Goal: Task Accomplishment & Management: Manage account settings

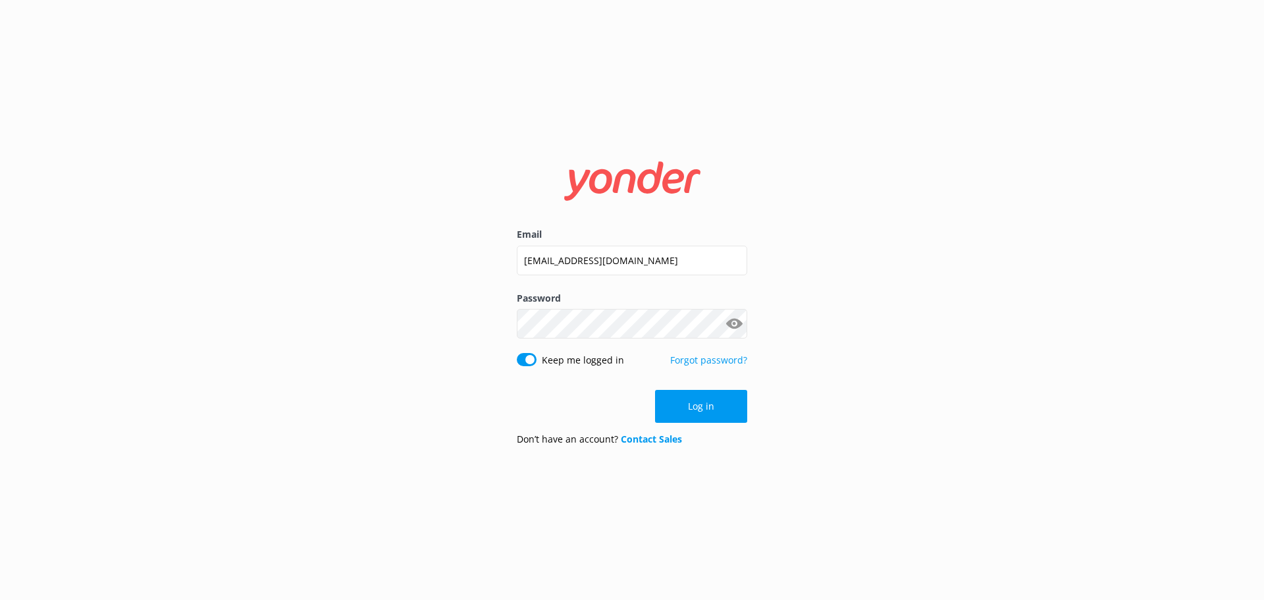
click at [681, 422] on button "Log in" at bounding box center [701, 406] width 92 height 33
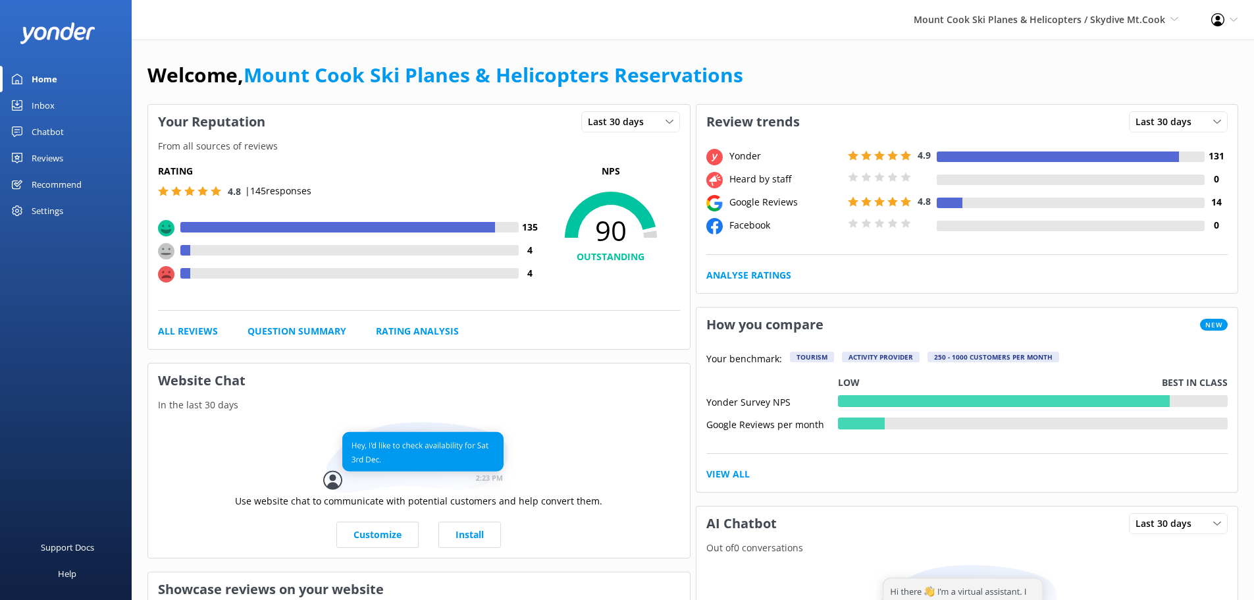
click at [66, 149] on link "Reviews" at bounding box center [66, 158] width 132 height 26
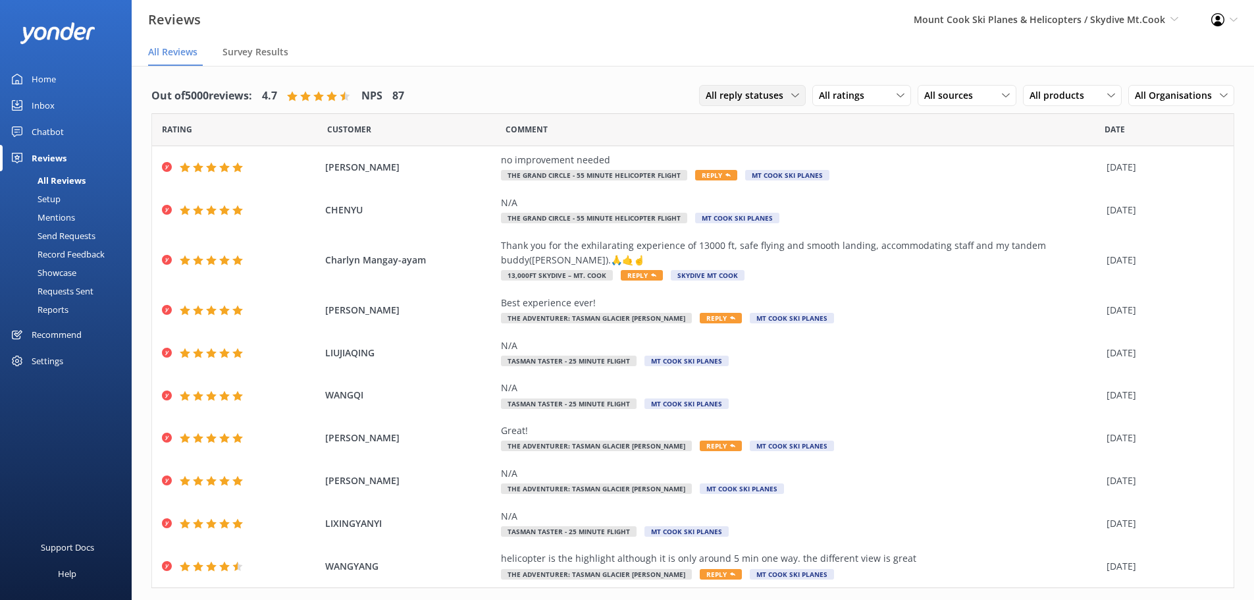
click at [769, 99] on span "All reply statuses" at bounding box center [749, 95] width 86 height 14
click at [820, 101] on span "All ratings" at bounding box center [845, 95] width 53 height 14
click at [942, 101] on span "All sources" at bounding box center [952, 95] width 57 height 14
click at [1093, 93] on div "All products" at bounding box center [1072, 95] width 92 height 14
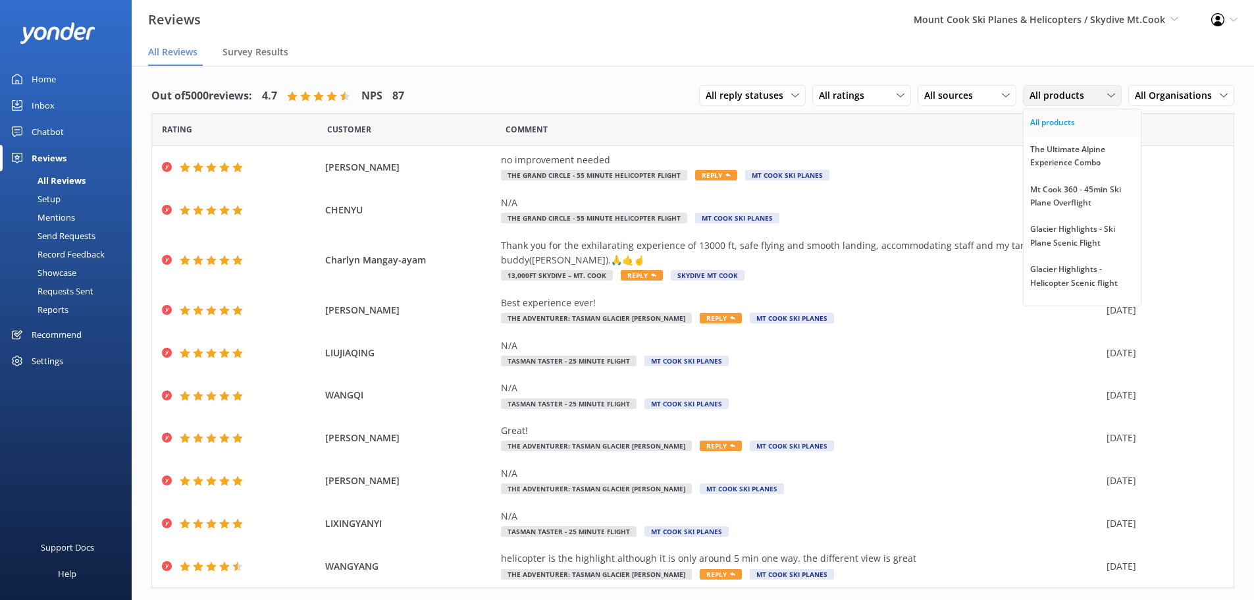
click at [1062, 130] on link "All products" at bounding box center [1081, 122] width 117 height 26
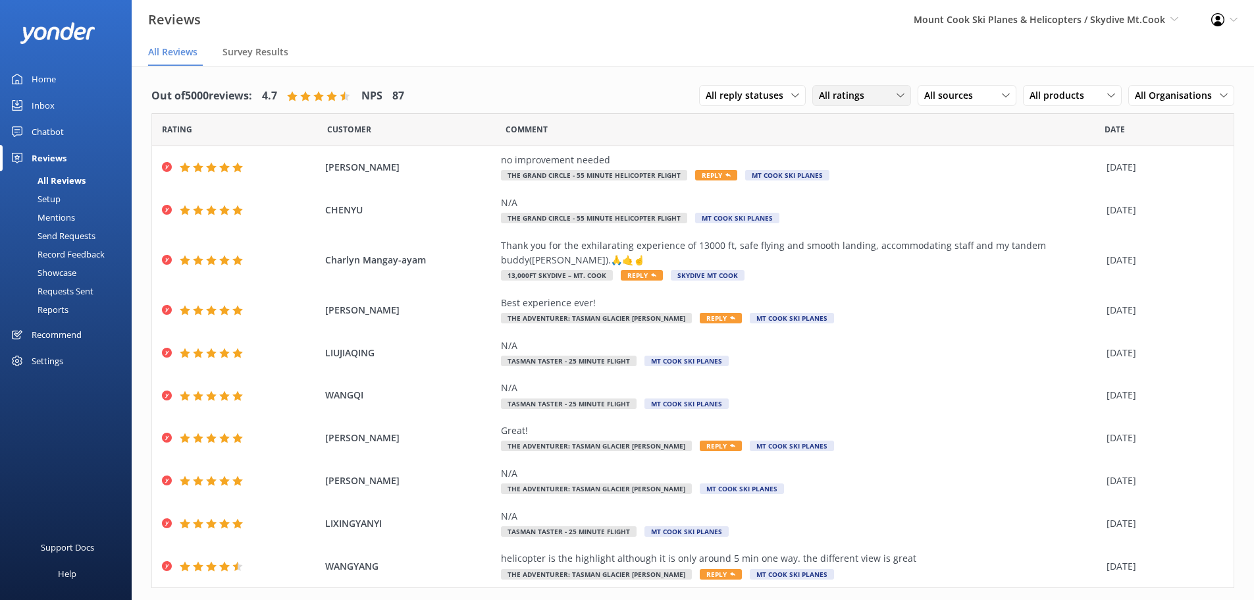
drag, startPoint x: 863, startPoint y: 101, endPoint x: 843, endPoint y: 102, distance: 19.8
click at [856, 99] on div "All ratings" at bounding box center [861, 95] width 92 height 14
click at [856, 176] on div "Passives" at bounding box center [856, 175] width 51 height 13
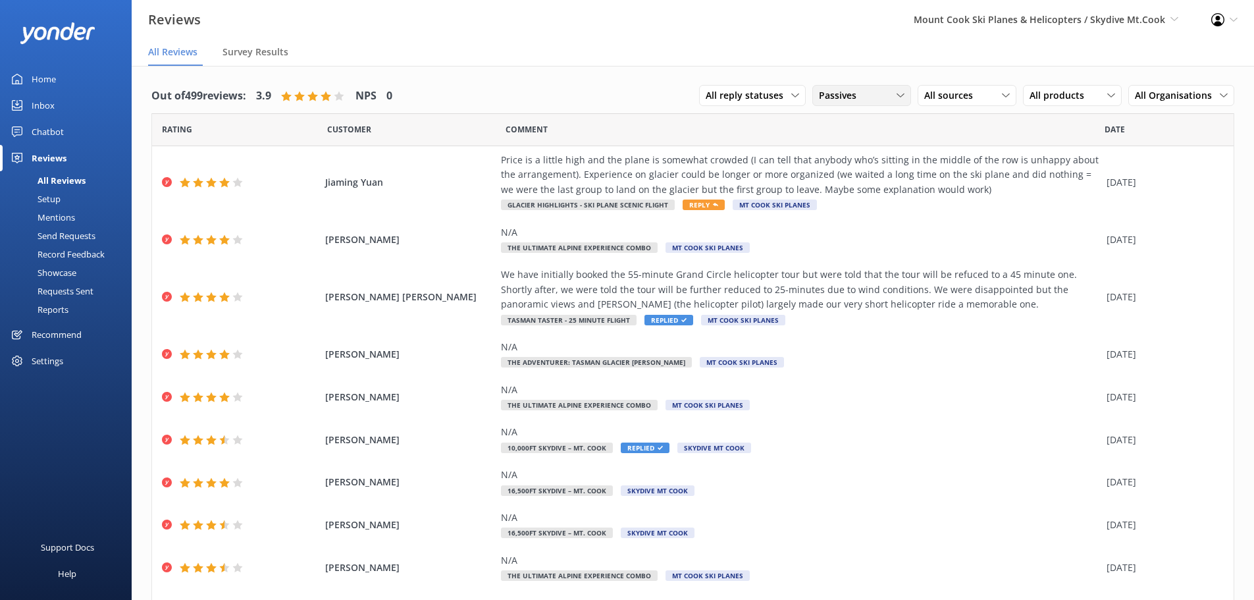
click at [819, 96] on span "Passives" at bounding box center [841, 95] width 45 height 14
click at [838, 152] on div "Promoters" at bounding box center [860, 149] width 59 height 13
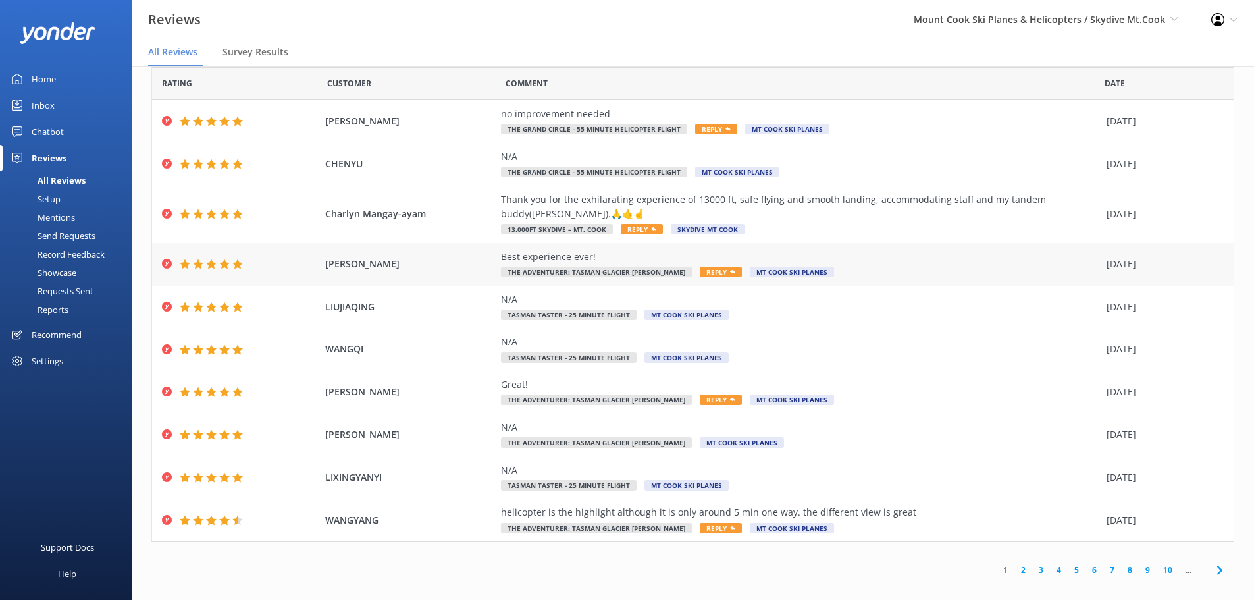
scroll to position [31, 0]
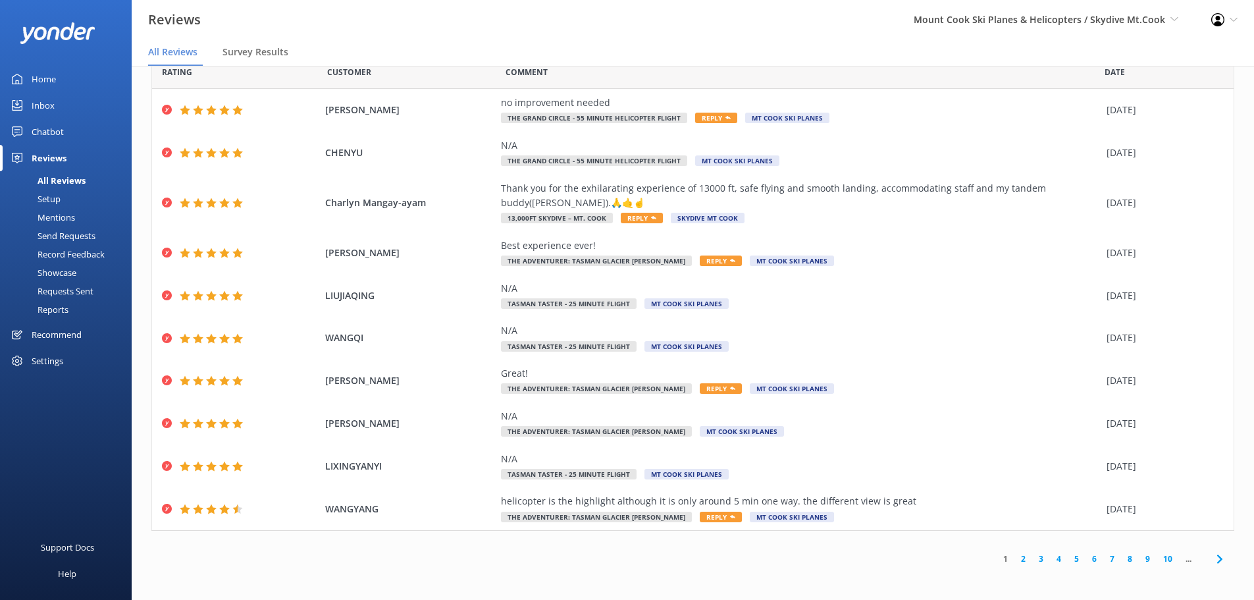
click at [1068, 555] on link "5" at bounding box center [1076, 558] width 18 height 13
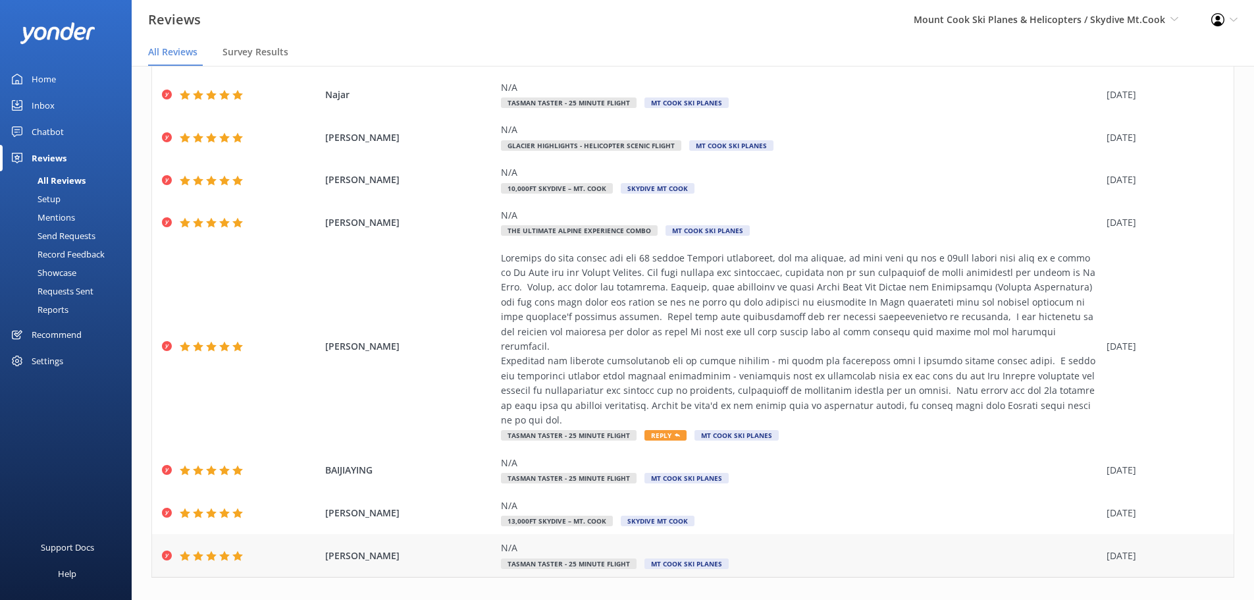
scroll to position [149, 0]
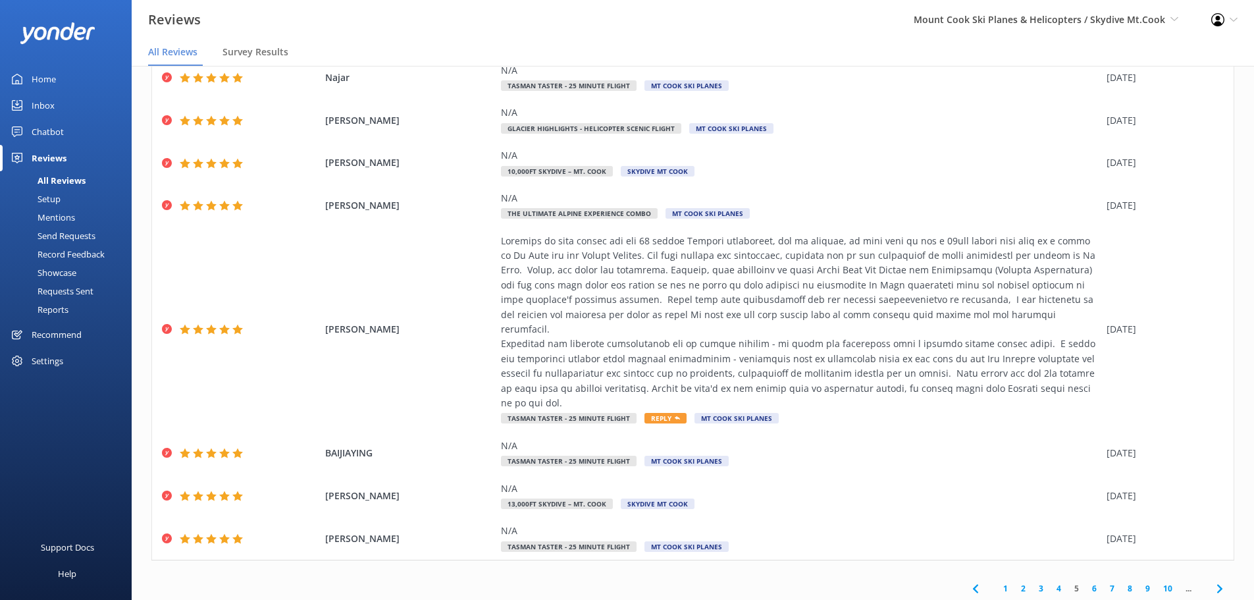
click at [1085, 582] on link "6" at bounding box center [1094, 588] width 18 height 13
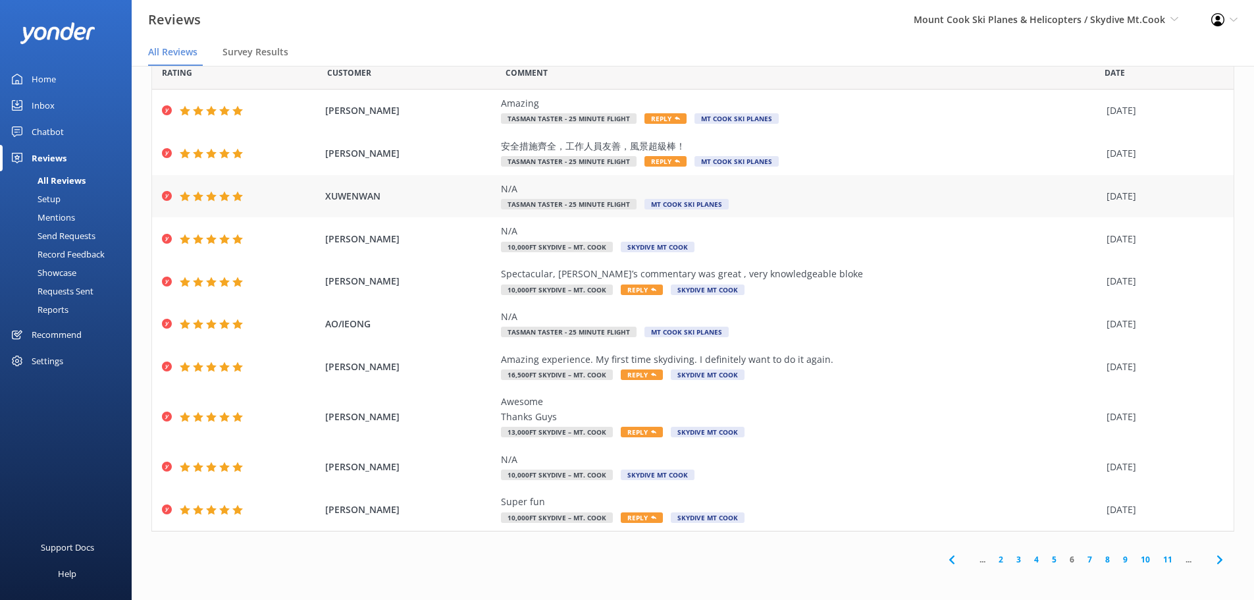
scroll to position [31, 0]
click at [1081, 559] on link "7" at bounding box center [1090, 558] width 18 height 13
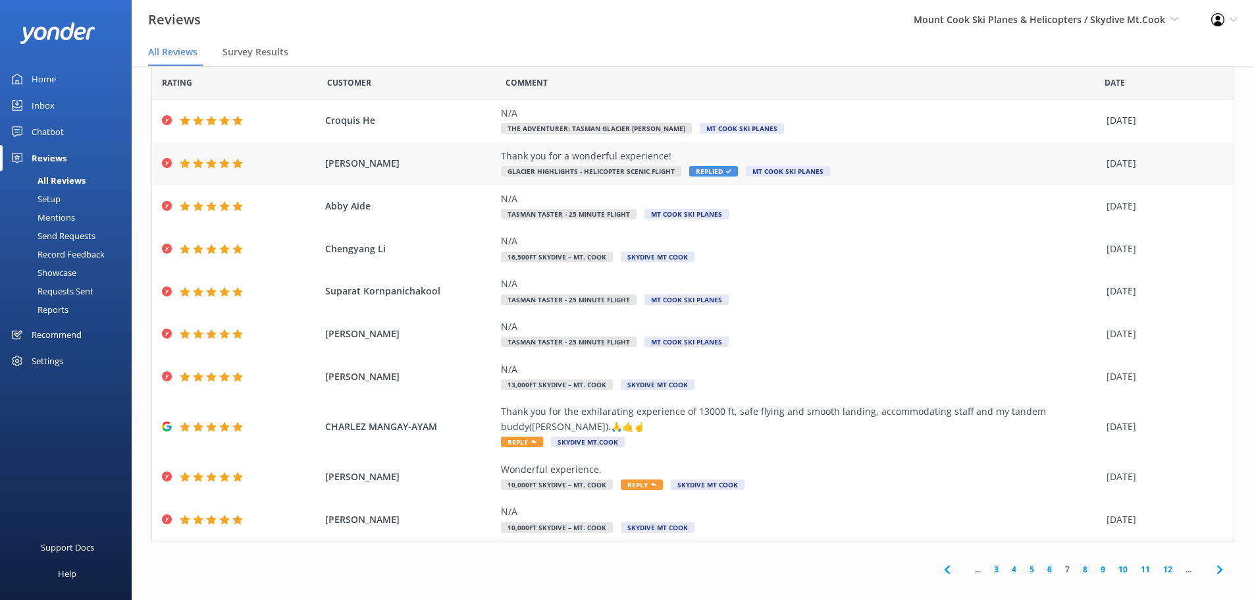
scroll to position [31, 0]
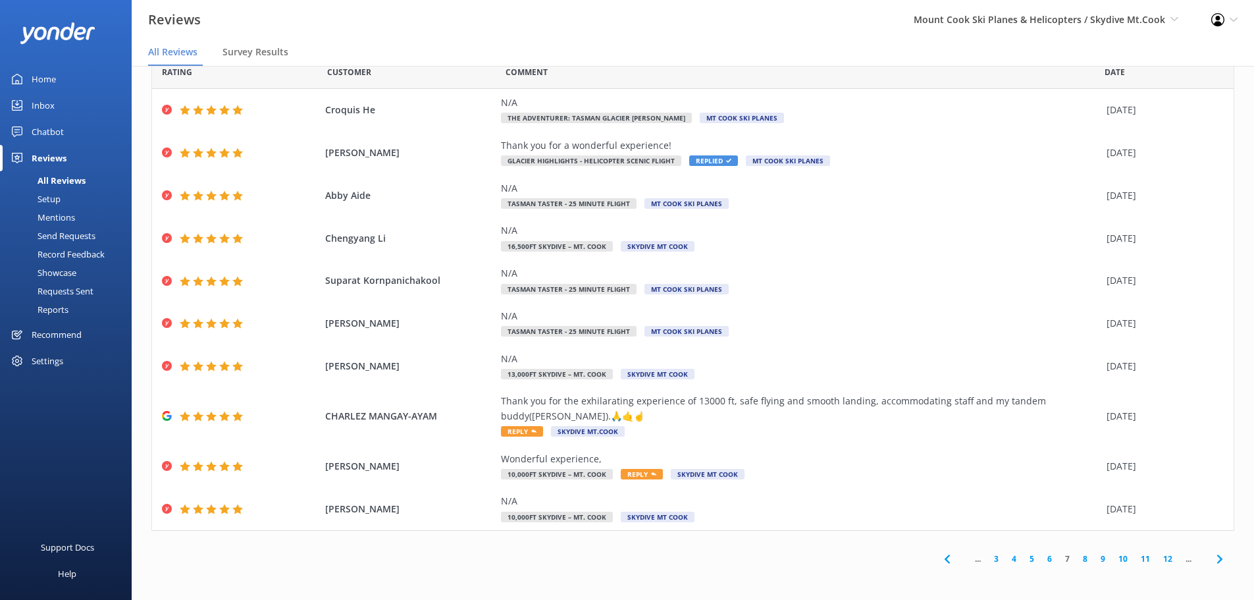
click at [1080, 558] on link "8" at bounding box center [1085, 558] width 18 height 13
